Goal: Use online tool/utility: Utilize a website feature to perform a specific function

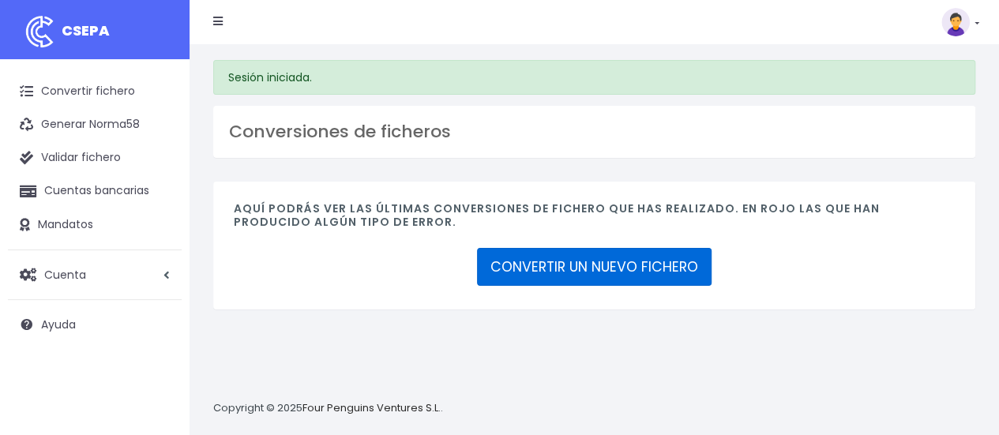
drag, startPoint x: 0, startPoint y: 0, endPoint x: 595, endPoint y: 264, distance: 650.8
click at [595, 264] on div "Aquí podrás ver las últimas conversiones de fichero que has realizado. En rojo …" at bounding box center [594, 245] width 762 height 127
click at [595, 264] on link "CONVERTIR UN NUEVO FICHERO" at bounding box center [594, 267] width 235 height 38
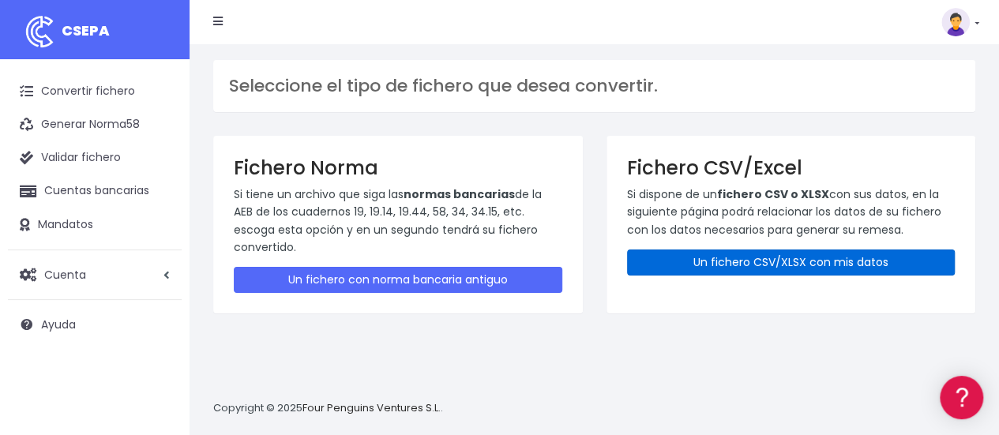
click at [702, 251] on link "Un fichero CSV/XLSX con mis datos" at bounding box center [791, 263] width 329 height 26
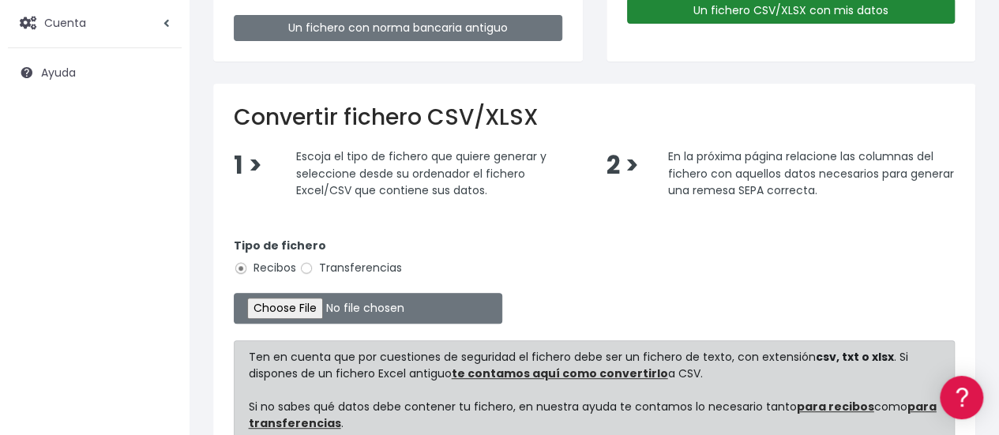
scroll to position [289, 0]
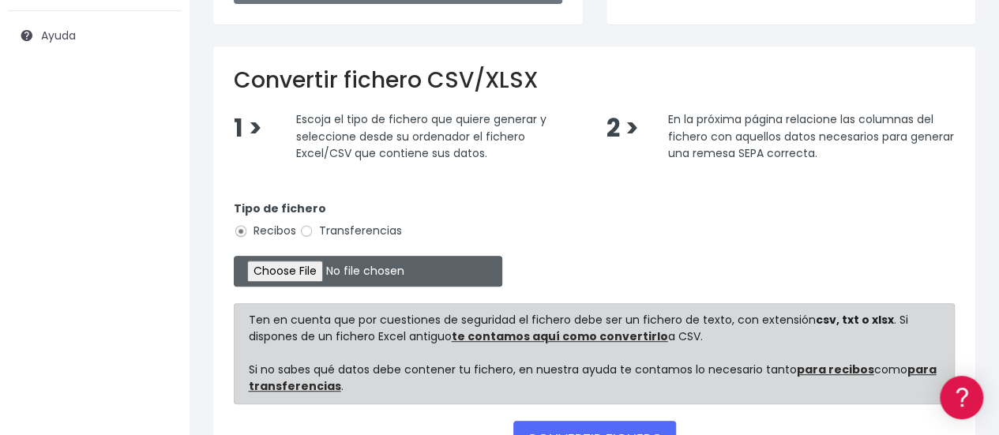
click at [278, 279] on input "file" at bounding box center [368, 271] width 269 height 31
type input "C:\fakepath\CUOTA SOCIOLOGÍA AGOSTO.xlsx"
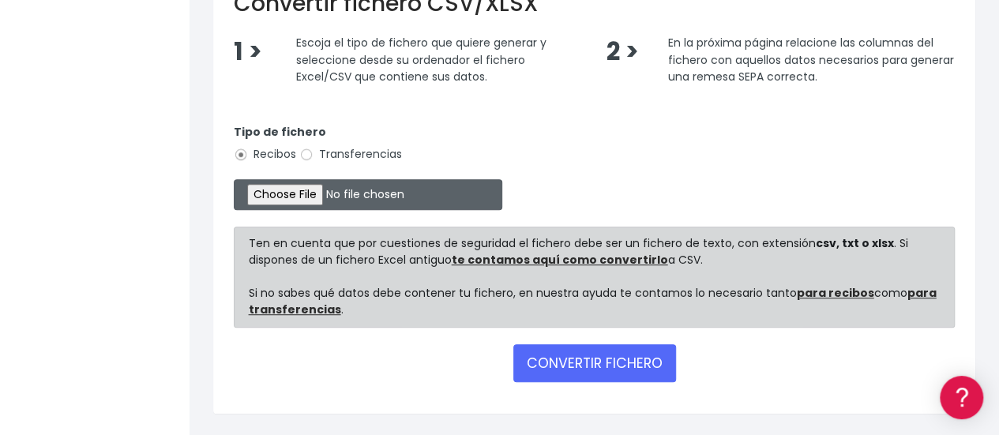
scroll to position [367, 0]
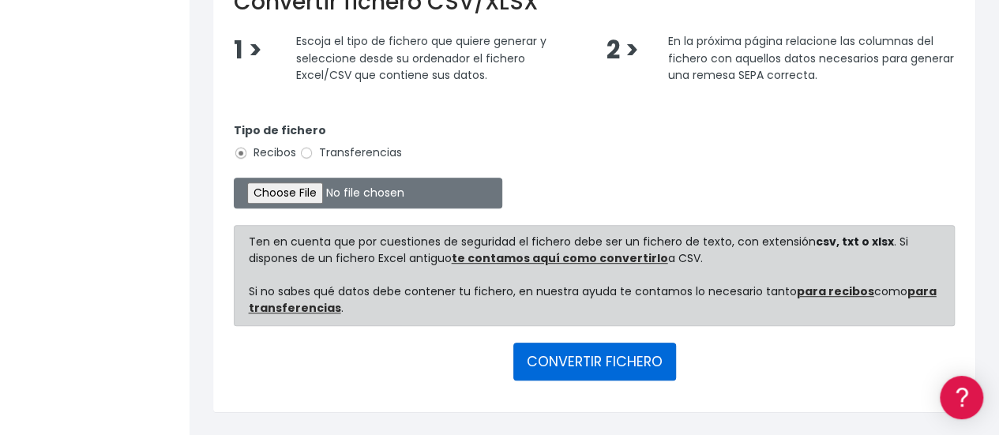
click at [621, 363] on button "CONVERTIR FICHERO" at bounding box center [595, 362] width 163 height 38
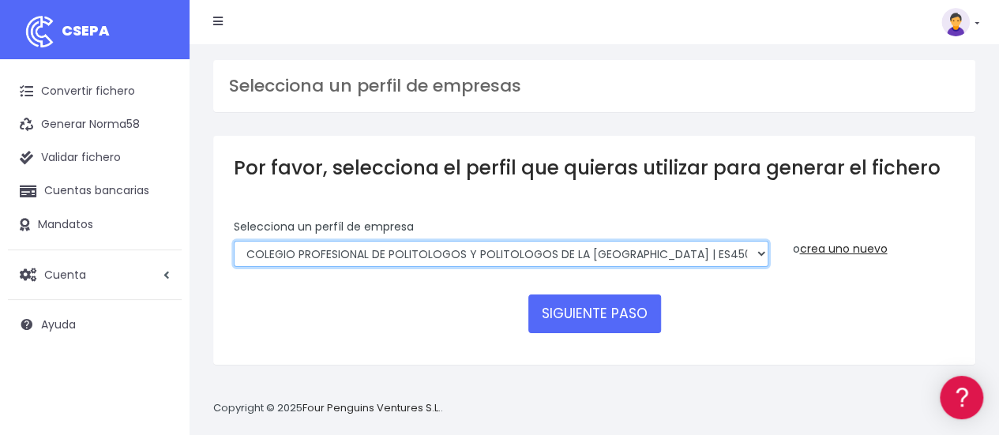
click at [628, 247] on select "COLEGIO PROFESIONAL DE POLITOLOGOS Y POLITOLOGOS DE LA COMUNIDAD DE MADRID | ES…" at bounding box center [501, 254] width 535 height 27
select select "1972"
click at [234, 241] on select "COLEGIO PROFESIONAL DE POLITOLOGOS Y POLITOLOGOS DE LA COMUNIDAD DE MADRID | ES…" at bounding box center [501, 254] width 535 height 27
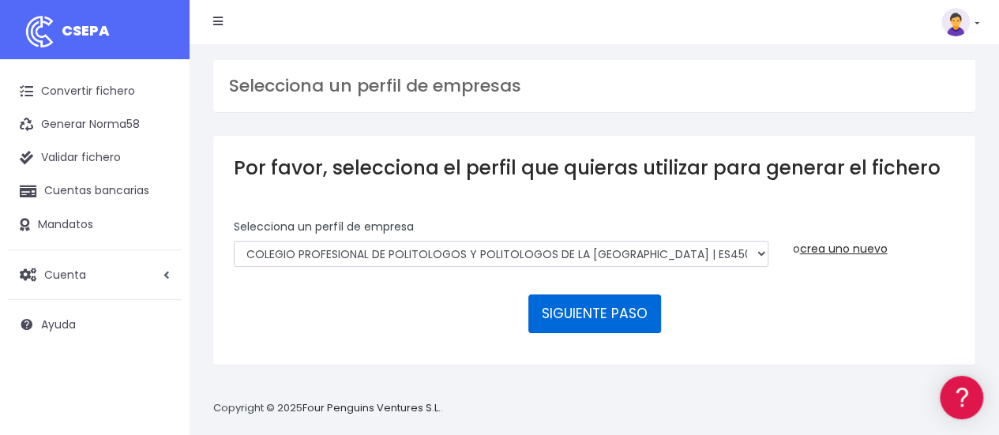
click at [607, 321] on button "SIGUIENTE PASO" at bounding box center [595, 314] width 133 height 38
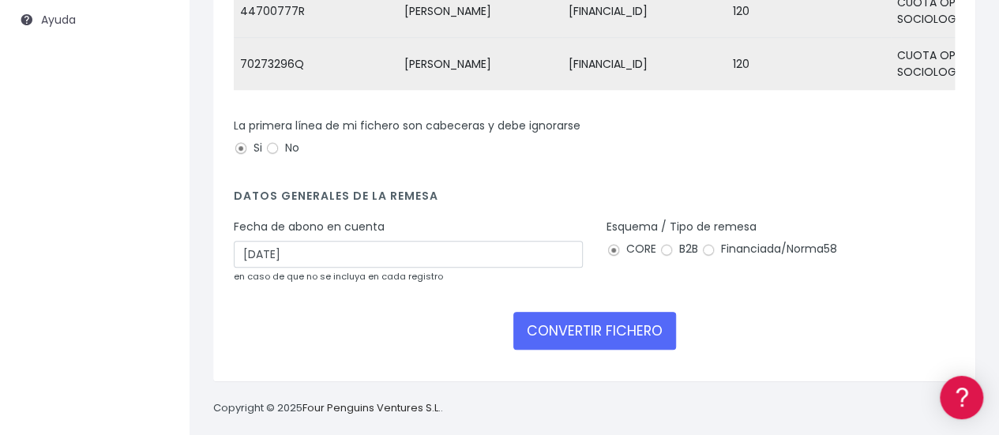
scroll to position [328, 0]
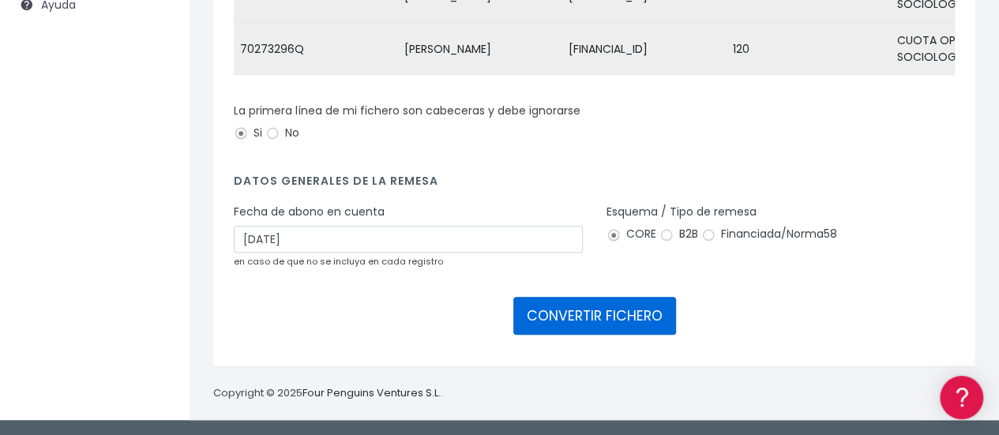
click at [621, 321] on button "CONVERTIR FICHERO" at bounding box center [595, 316] width 163 height 38
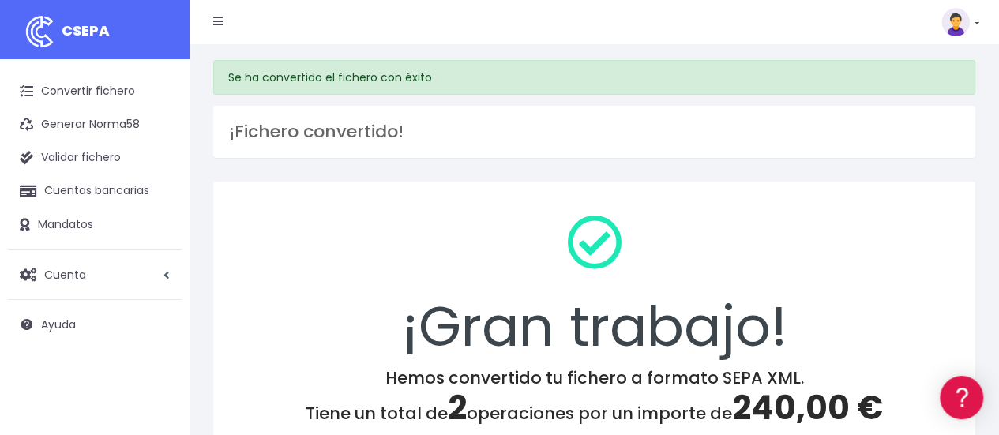
click at [441, 124] on h3 "¡Fichero convertido!" at bounding box center [594, 132] width 731 height 21
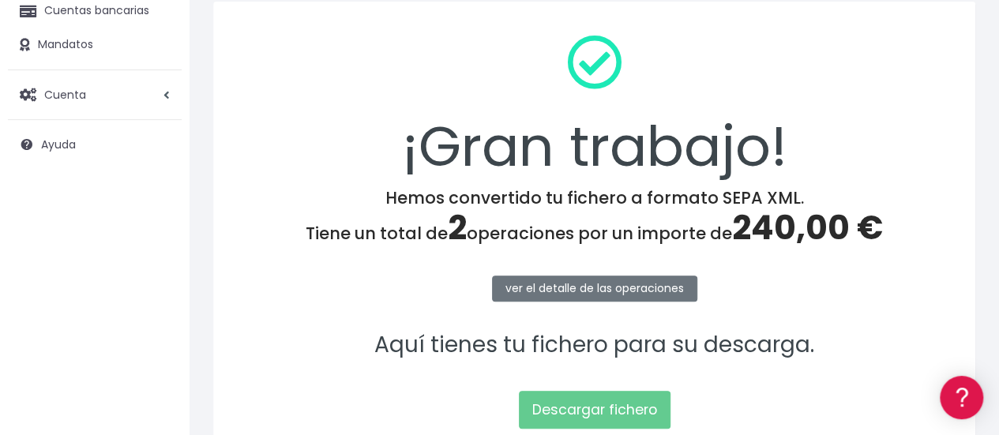
scroll to position [230, 0]
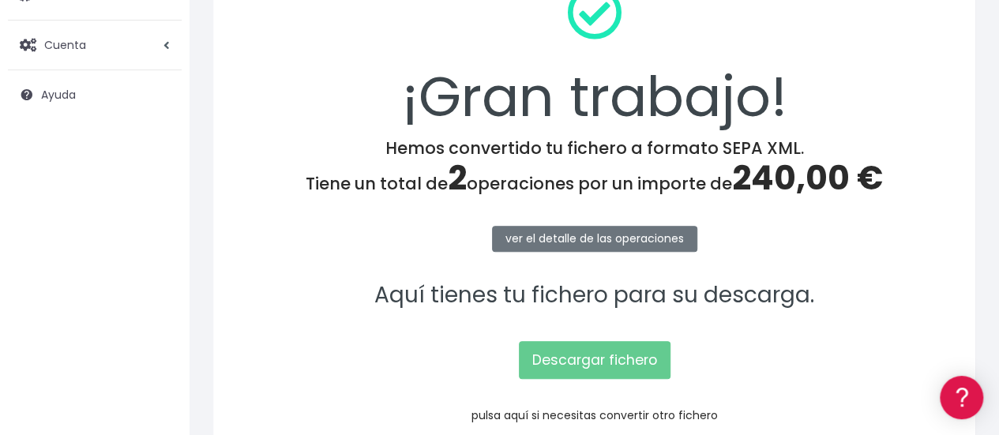
click at [484, 418] on link "pulsa aquí si necesitas convertir otro fichero" at bounding box center [595, 416] width 247 height 16
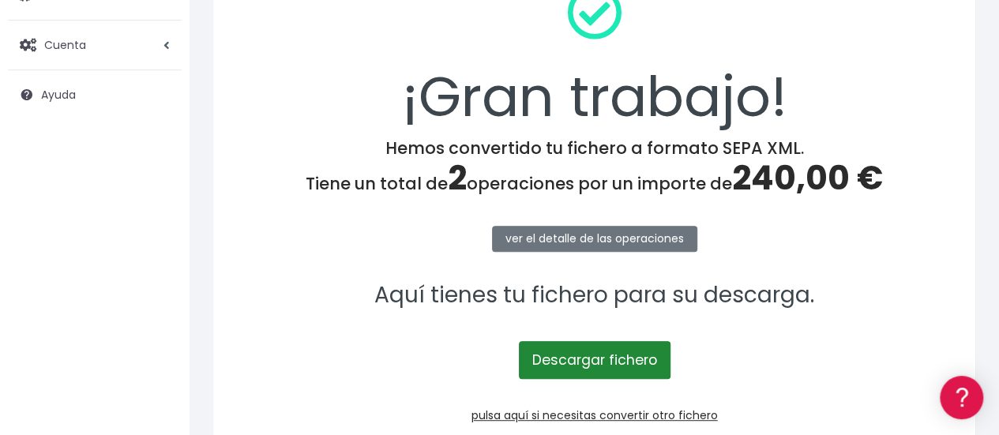
click at [566, 371] on link "Descargar fichero" at bounding box center [595, 360] width 152 height 38
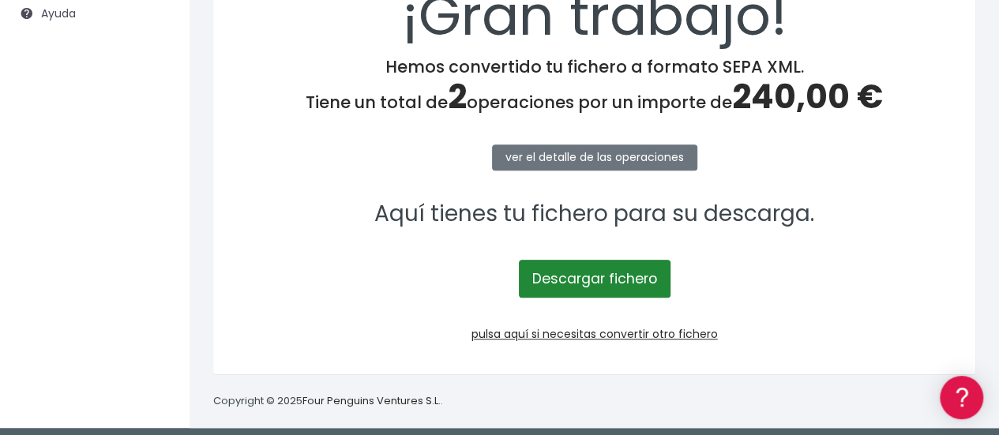
scroll to position [318, 0]
